Goal: Navigation & Orientation: Find specific page/section

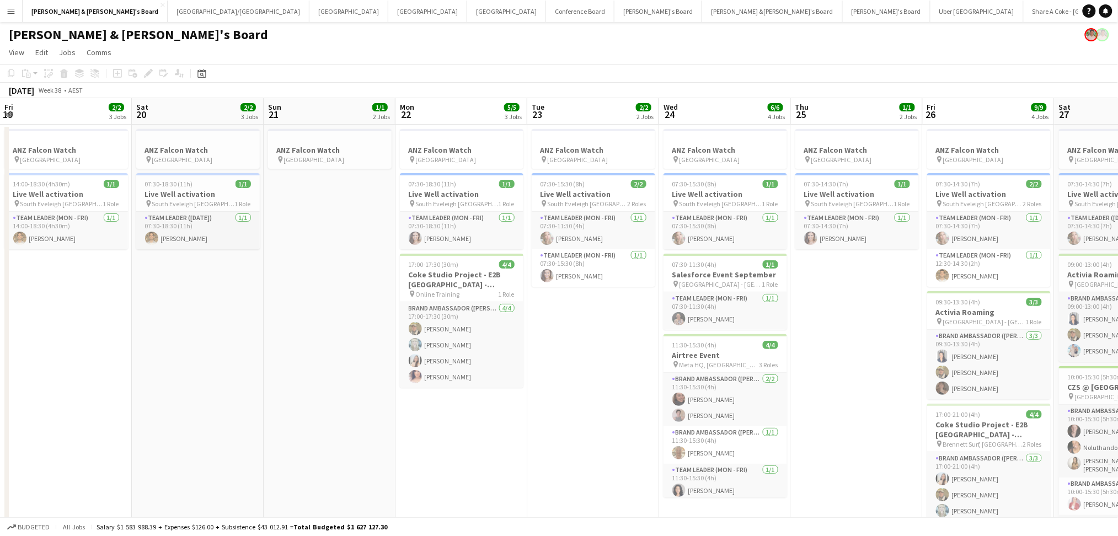
scroll to position [0, 349]
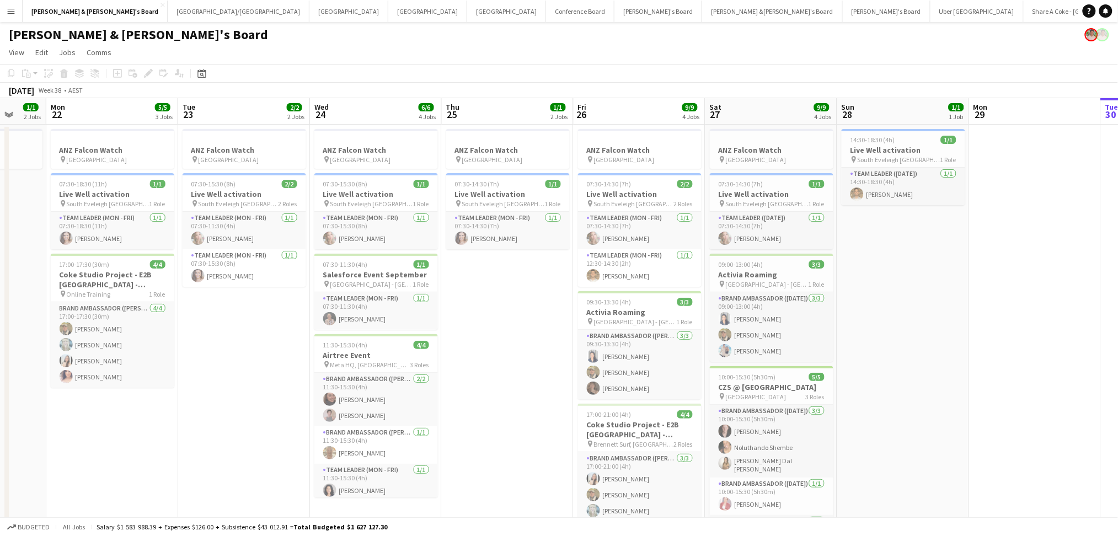
click at [13, 12] on app-icon "Menu" at bounding box center [11, 11] width 9 height 9
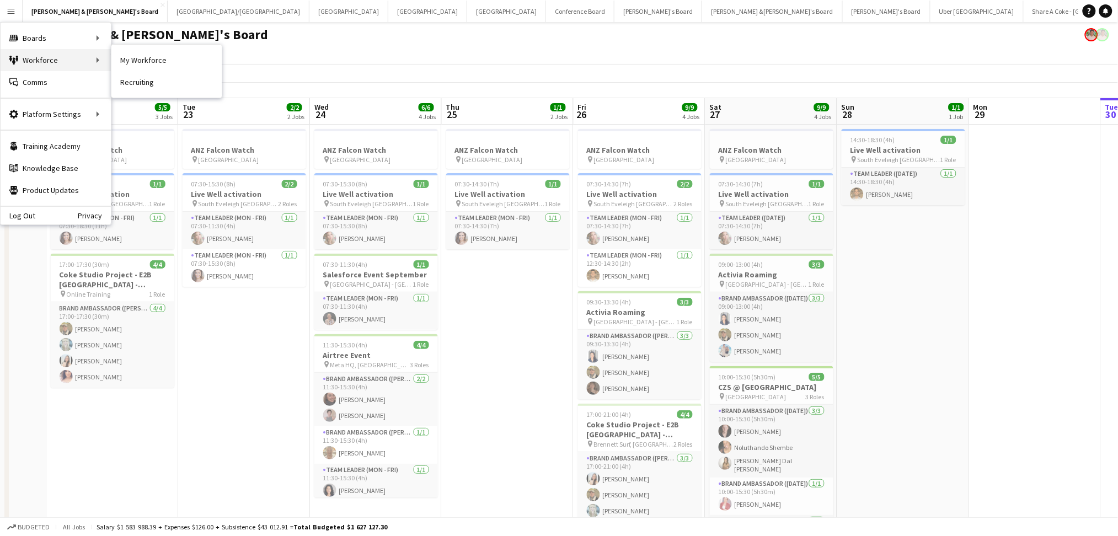
click at [49, 63] on div "Workforce Workforce" at bounding box center [56, 60] width 110 height 22
click at [81, 56] on div "Workforce Workforce" at bounding box center [56, 60] width 110 height 22
click at [136, 63] on link "My Workforce" at bounding box center [166, 60] width 110 height 22
